Goal: Find specific page/section: Find specific page/section

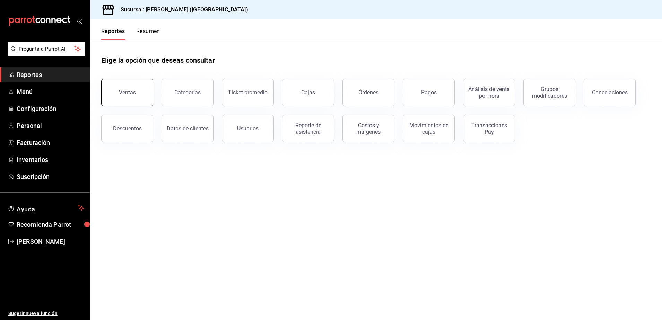
click at [148, 91] on button "Ventas" at bounding box center [127, 93] width 52 height 28
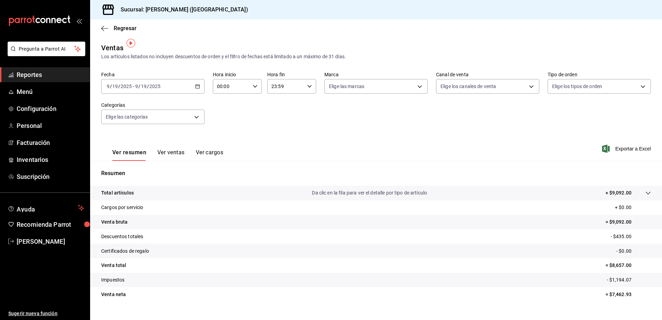
scroll to position [12, 0]
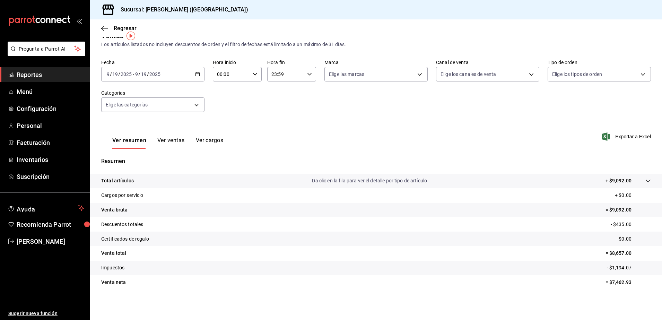
click at [557, 281] on tr "Venta neta = $7,462.93" at bounding box center [376, 282] width 572 height 15
click at [50, 77] on span "Reportes" at bounding box center [51, 74] width 68 height 9
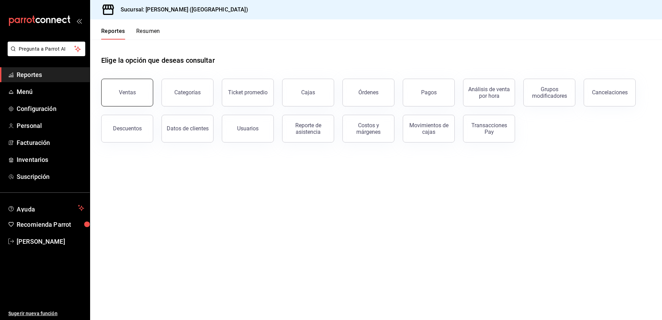
click at [143, 95] on button "Ventas" at bounding box center [127, 93] width 52 height 28
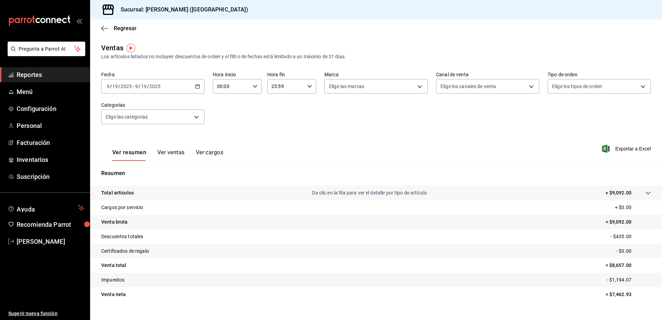
click at [63, 71] on span "Reportes" at bounding box center [51, 74] width 68 height 9
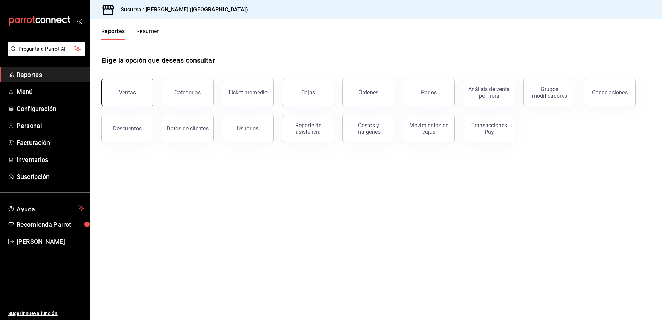
click at [146, 99] on button "Ventas" at bounding box center [127, 93] width 52 height 28
